Goal: Find specific page/section: Find specific page/section

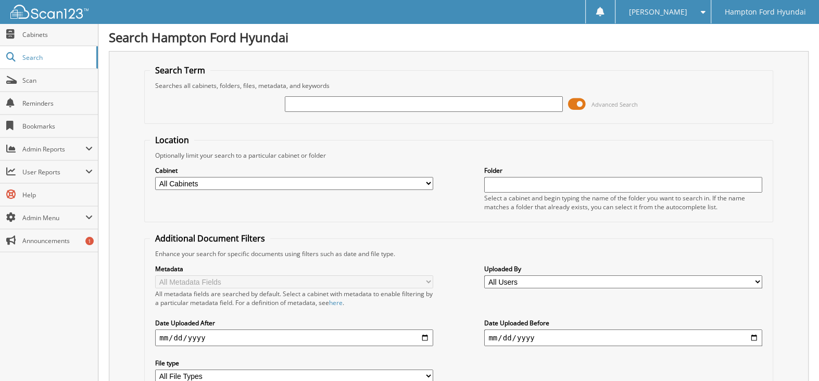
click at [345, 103] on input "text" at bounding box center [424, 104] width 278 height 16
type input "51936"
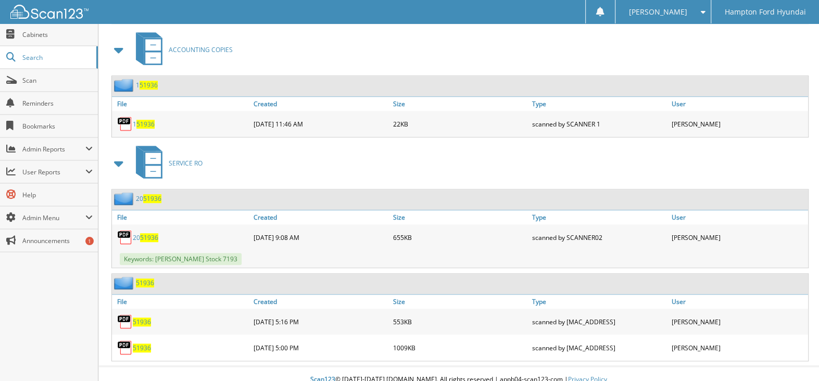
scroll to position [585, 0]
click at [123, 313] on img at bounding box center [125, 321] width 16 height 16
click at [137, 342] on span "51936" at bounding box center [142, 346] width 18 height 9
